Goal: Contribute content: Add original content to the website for others to see

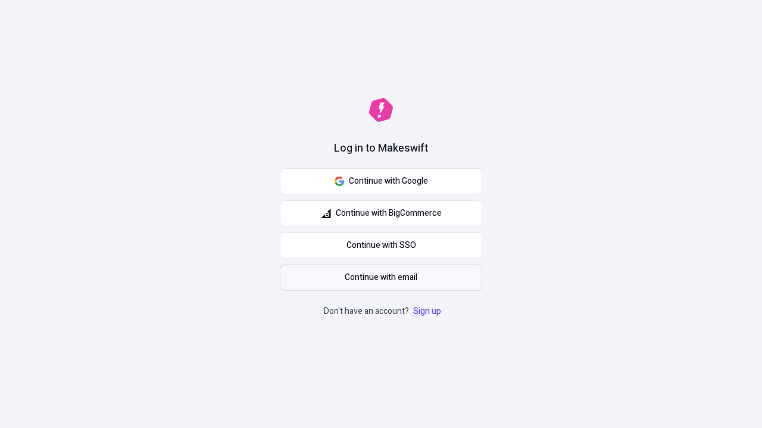
click at [381, 278] on span "Continue with email" at bounding box center [381, 277] width 73 height 13
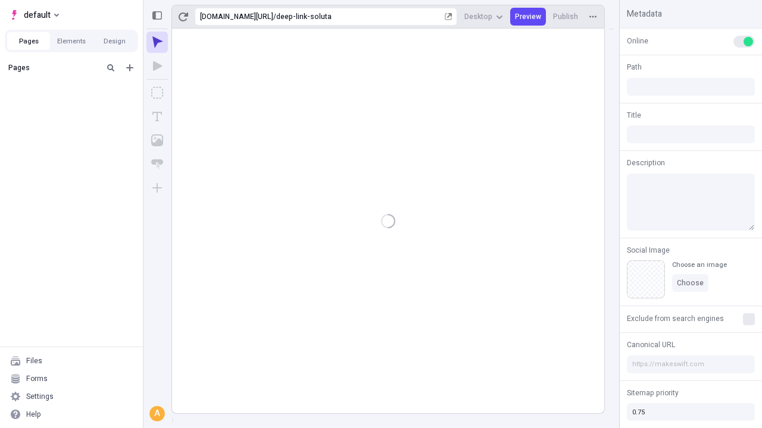
type input "/deep-link-soluta"
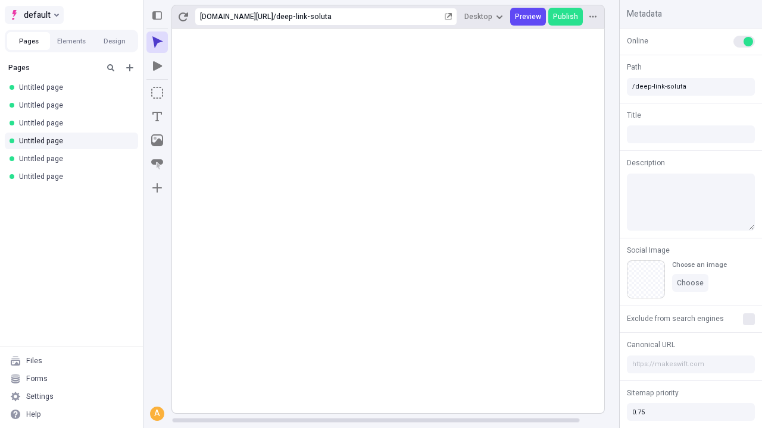
click at [33, 15] on span "default" at bounding box center [37, 15] width 27 height 14
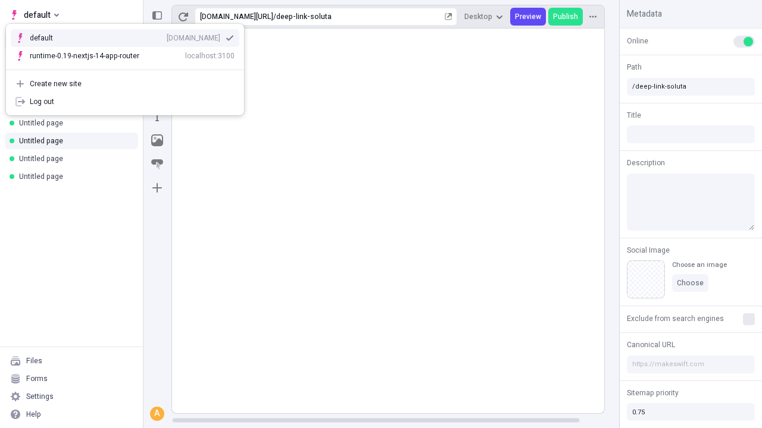
click at [125, 84] on div "Create new site" at bounding box center [132, 84] width 205 height 10
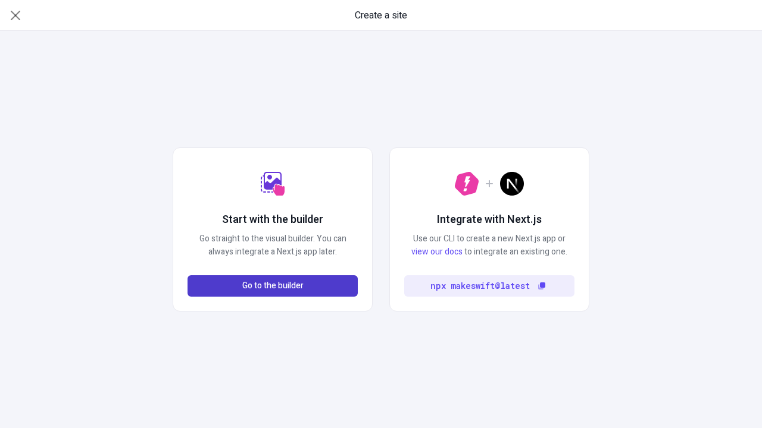
click at [273, 286] on span "Go to the builder" at bounding box center [272, 286] width 61 height 13
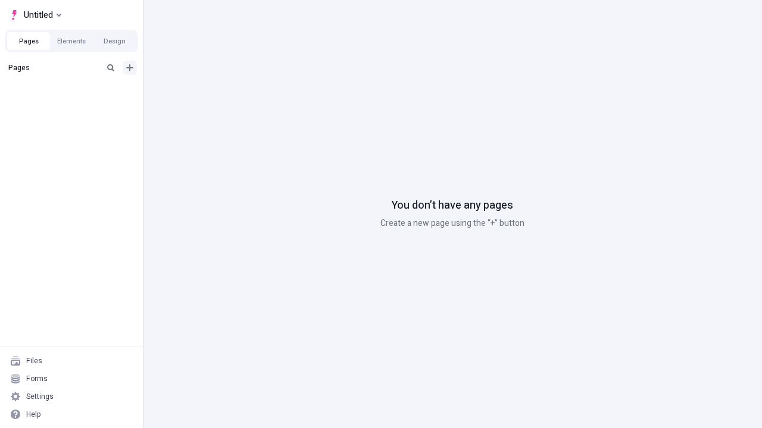
click at [130, 68] on icon "Add new" at bounding box center [129, 67] width 7 height 7
click at [193, 92] on span "Blank page" at bounding box center [200, 92] width 74 height 10
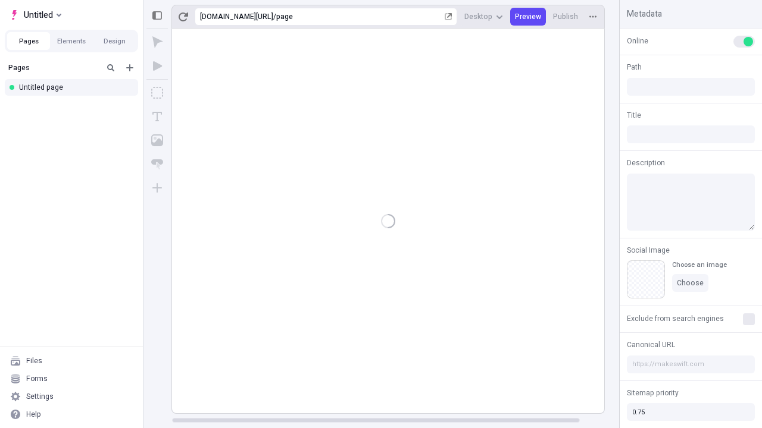
type input "/page"
click at [157, 93] on icon "Box" at bounding box center [157, 93] width 12 height 12
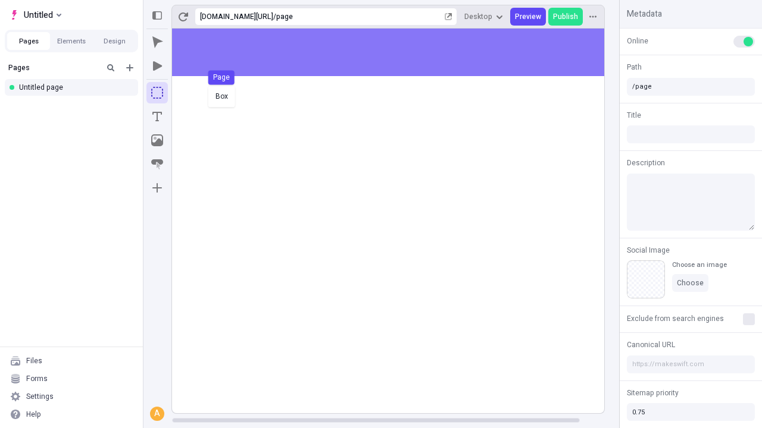
click at [400, 52] on div "Box Page" at bounding box center [381, 214] width 762 height 428
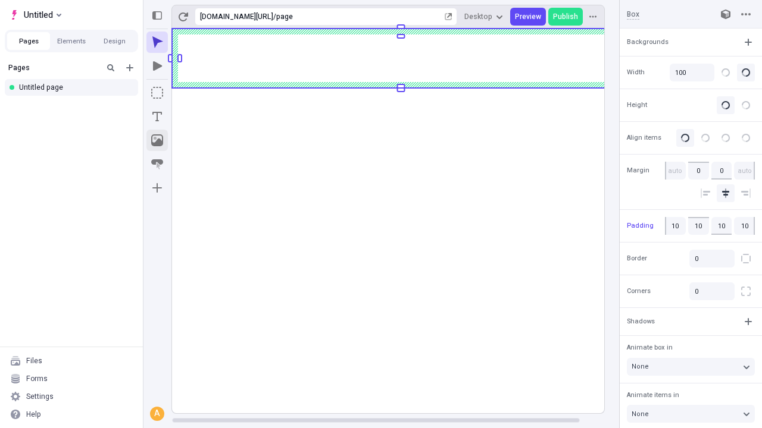
click at [157, 140] on icon "Image" at bounding box center [157, 140] width 12 height 12
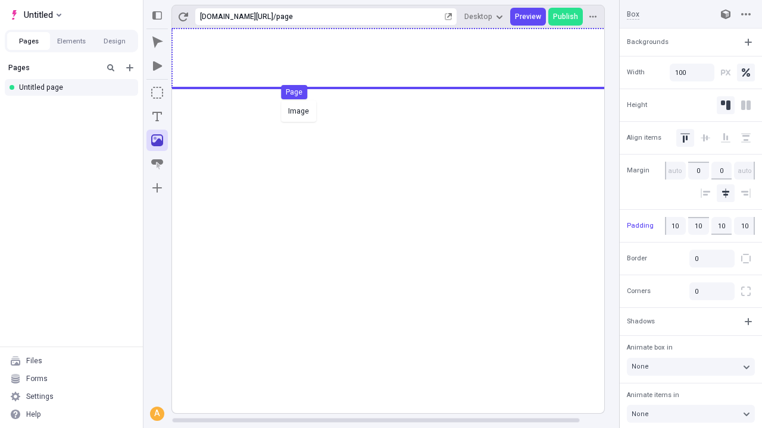
click at [400, 58] on div "Image Page" at bounding box center [381, 214] width 762 height 428
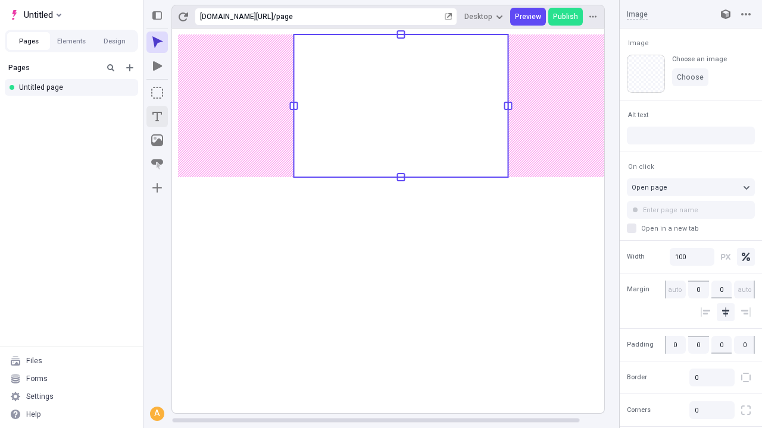
click at [157, 117] on icon "Text" at bounding box center [157, 117] width 10 height 10
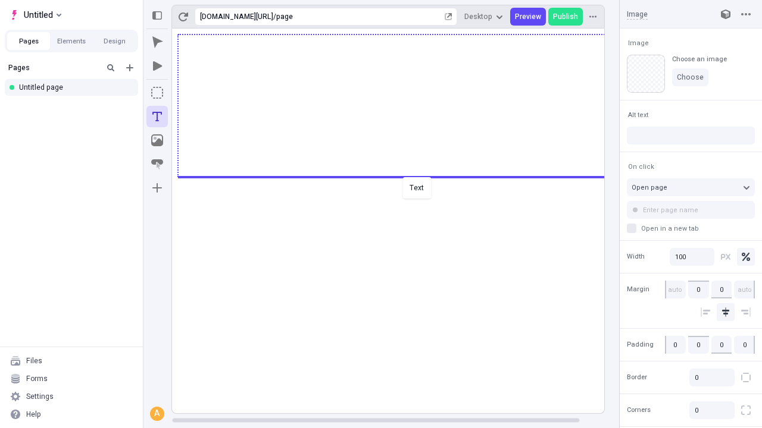
click at [400, 176] on div "Text" at bounding box center [381, 214] width 762 height 428
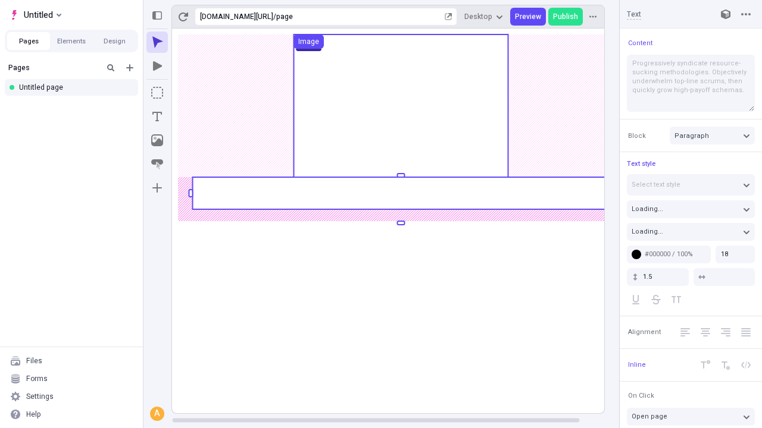
click at [400, 193] on rect at bounding box center [400, 193] width 417 height 32
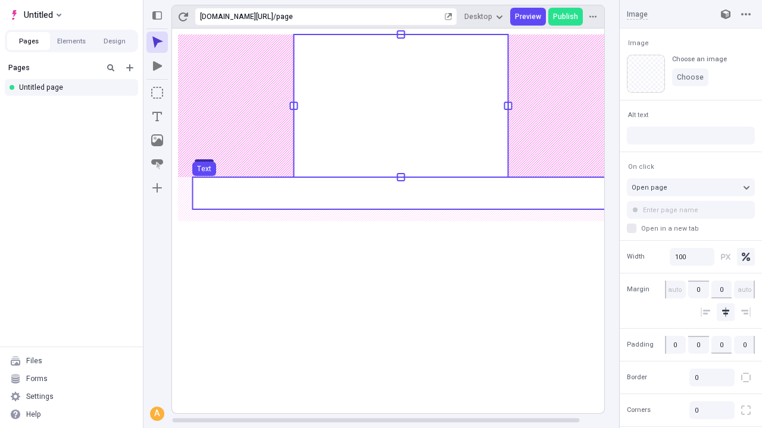
click at [400, 193] on use at bounding box center [400, 193] width 417 height 32
click at [400, 193] on rect at bounding box center [401, 221] width 458 height 385
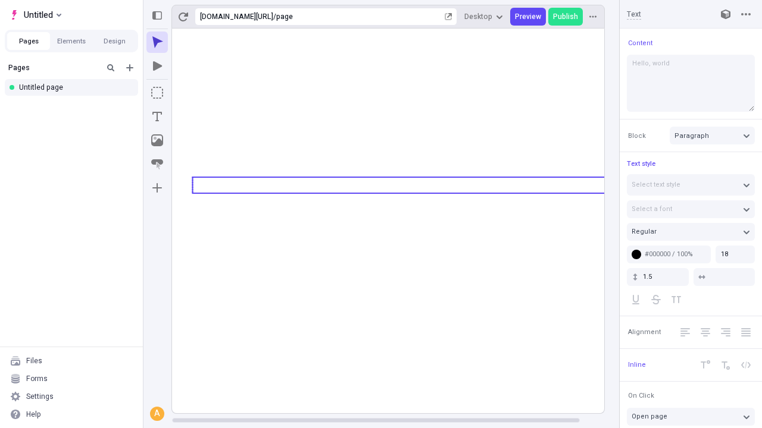
type textarea "Hello, world!"
click at [157, 140] on icon "Image" at bounding box center [157, 140] width 12 height 12
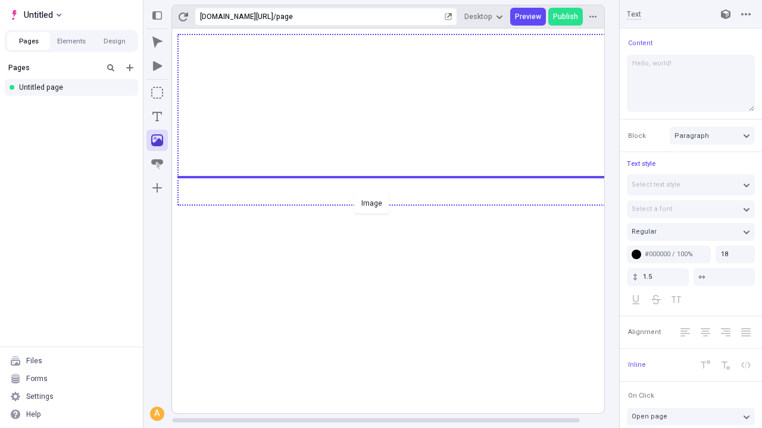
click at [400, 204] on div "Image" at bounding box center [381, 214] width 762 height 428
